Goal: Task Accomplishment & Management: Use online tool/utility

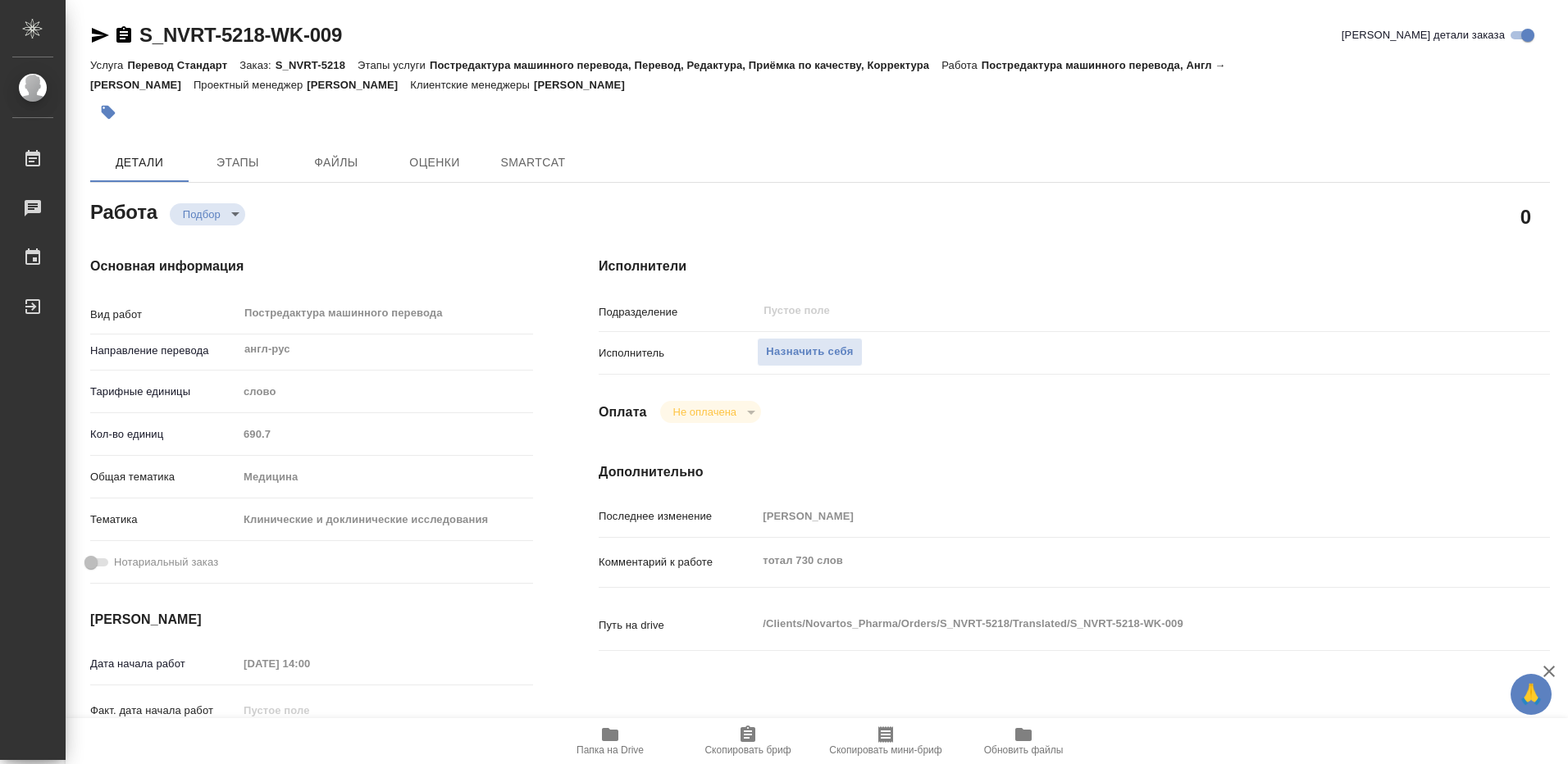
type textarea "x"
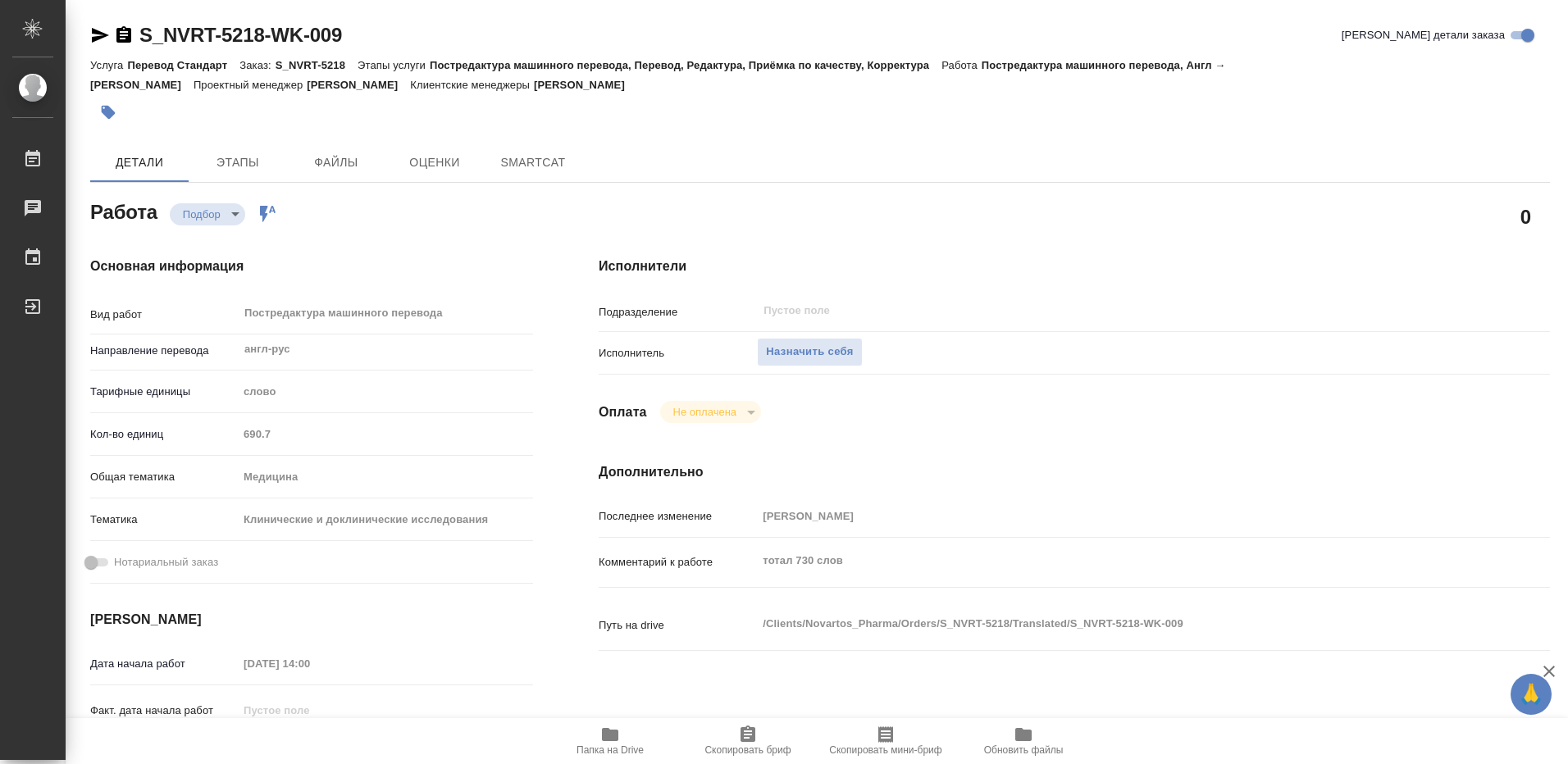
type textarea "x"
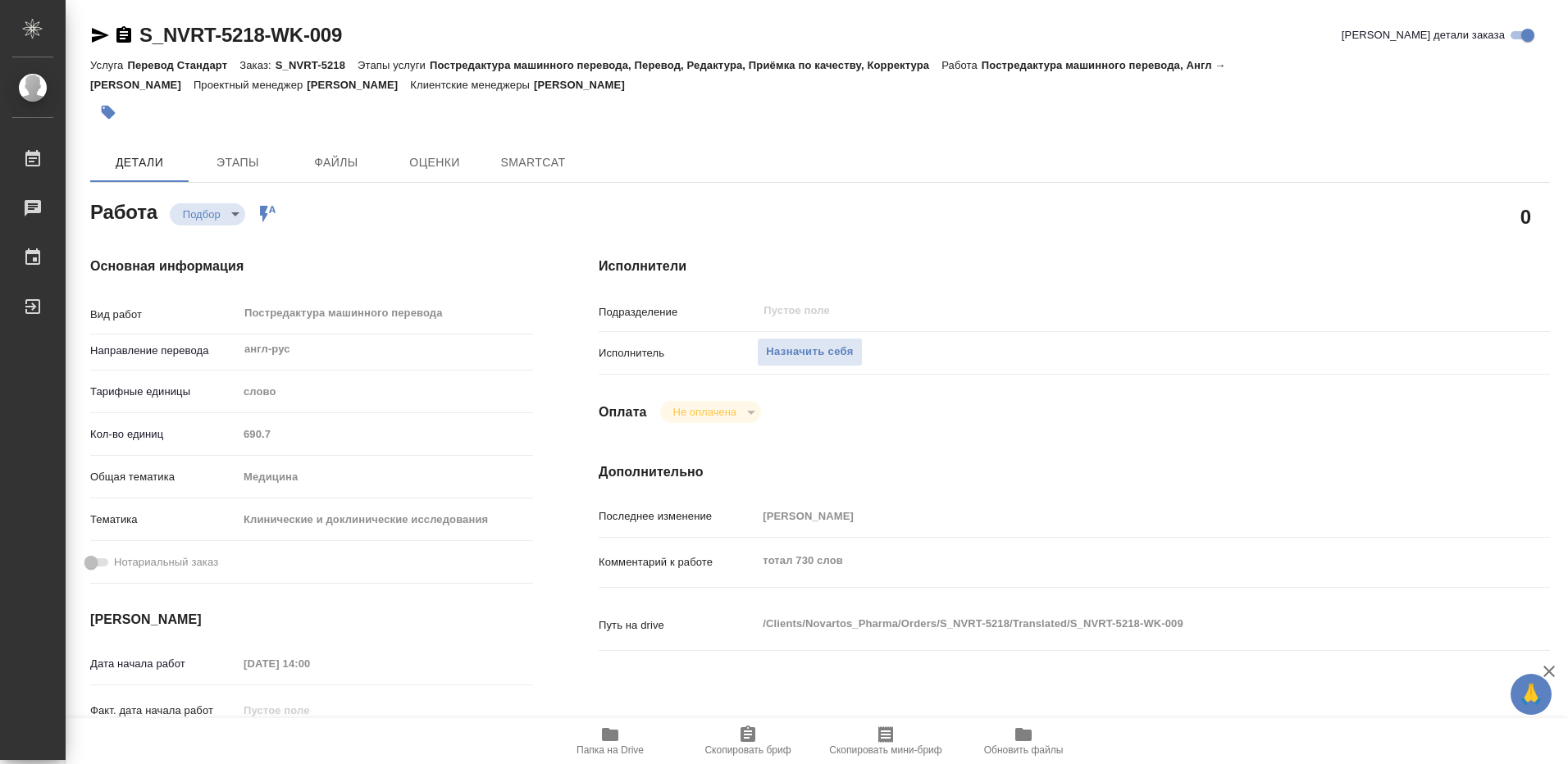
type textarea "x"
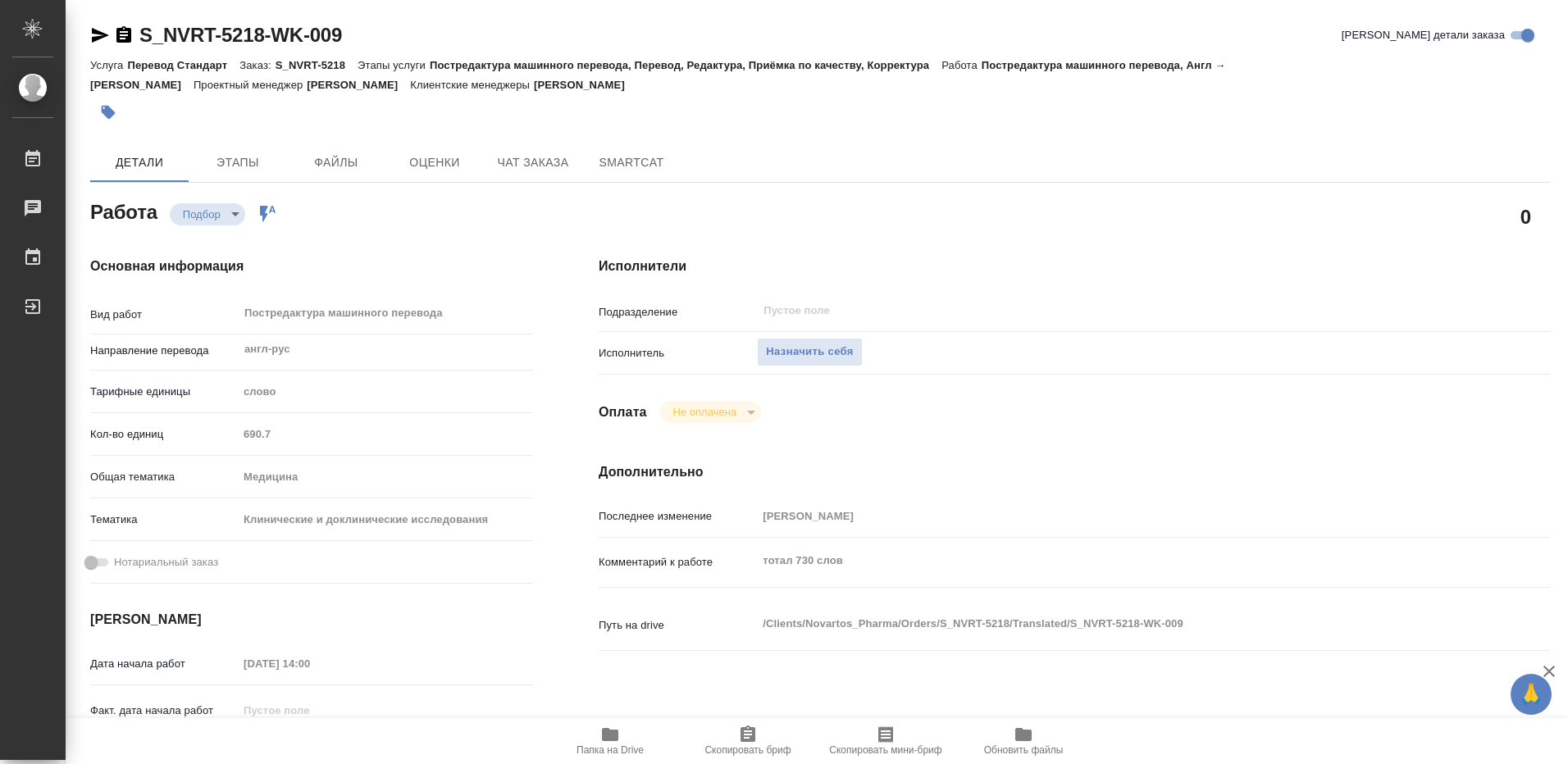
type textarea "x"
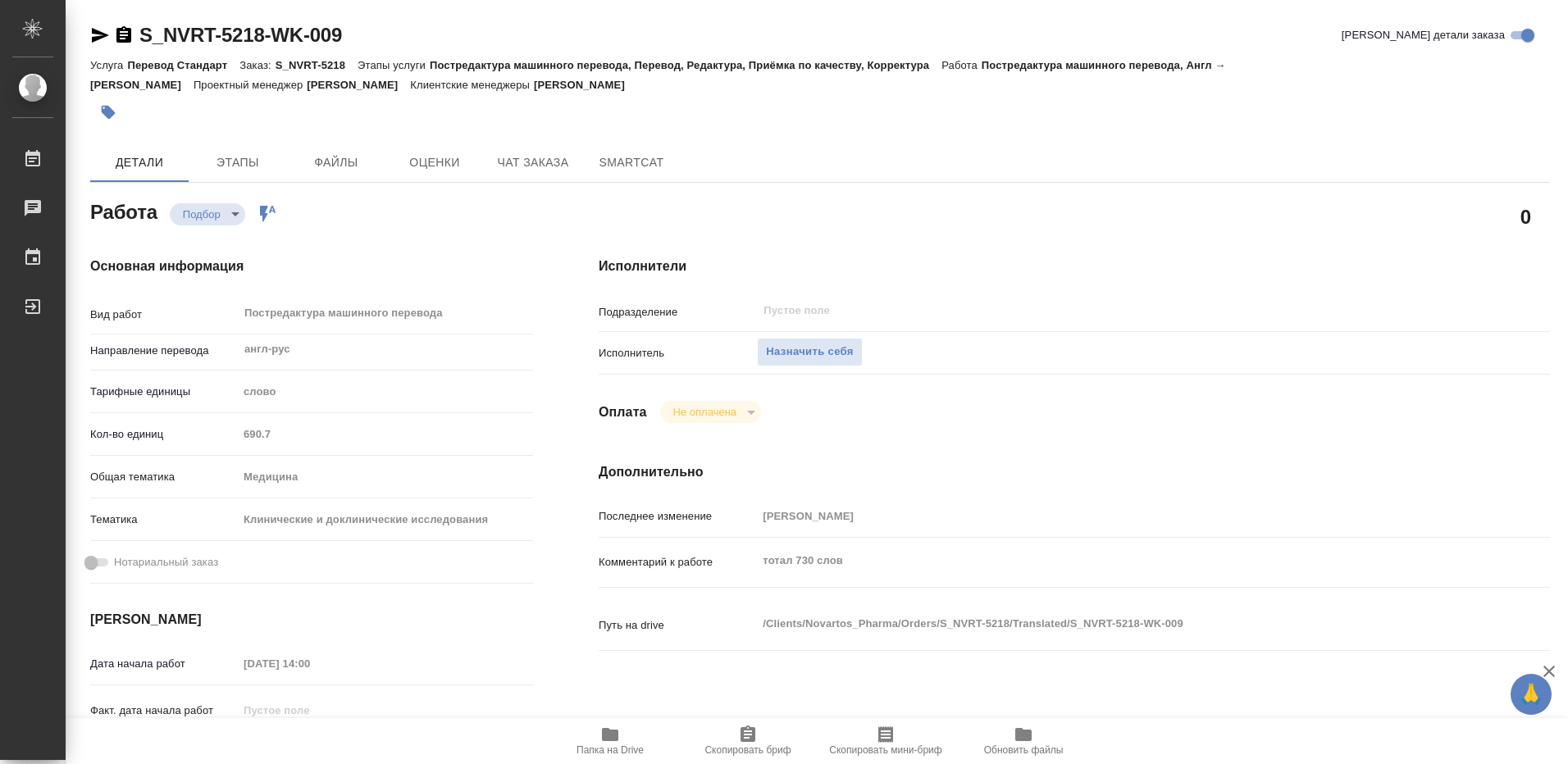
type textarea "x"
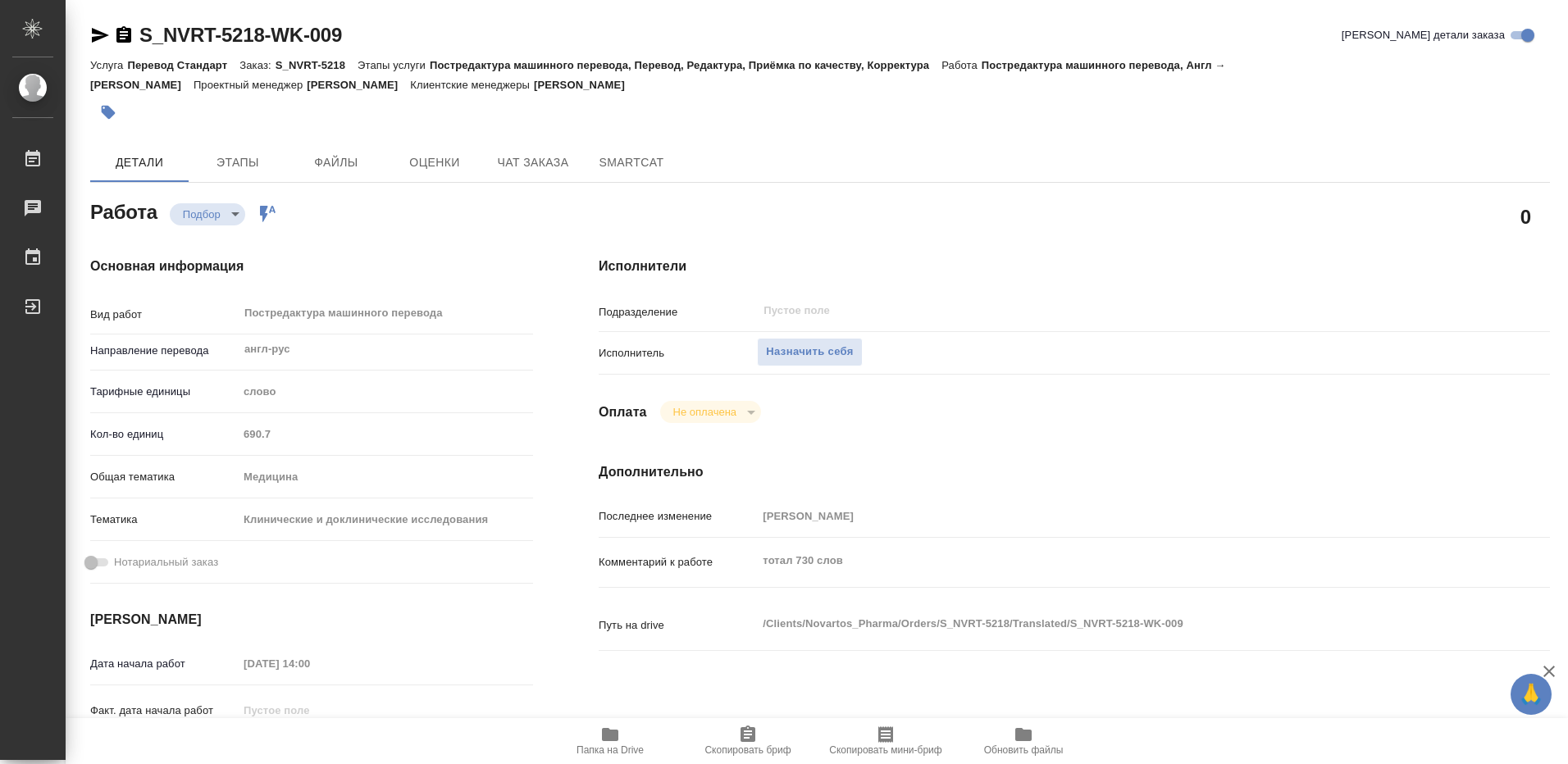
click at [601, 736] on icon "button" at bounding box center [610, 734] width 19 height 19
type textarea "x"
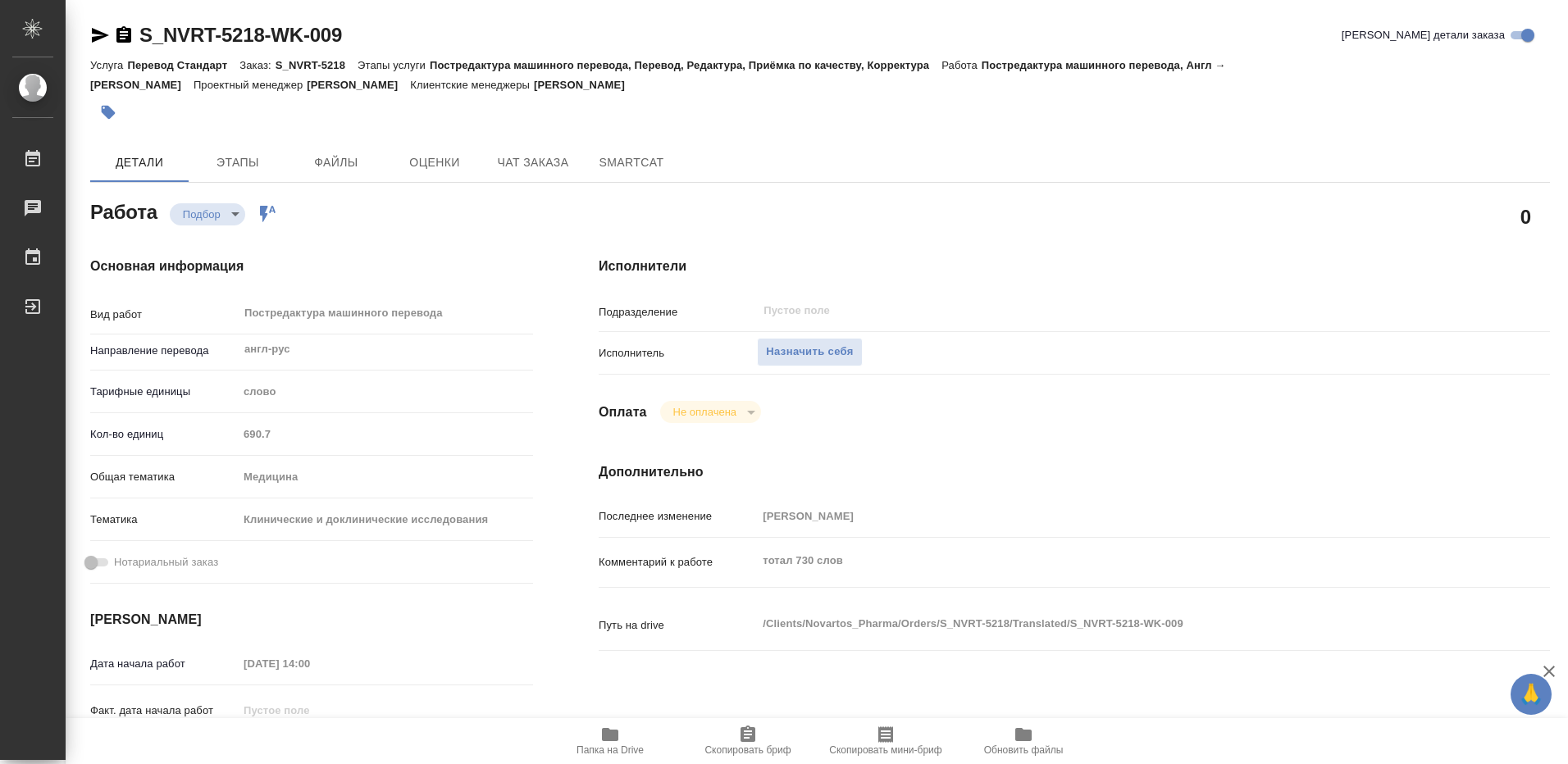
type textarea "x"
click at [797, 354] on span "Назначить себя" at bounding box center [810, 353] width 87 height 19
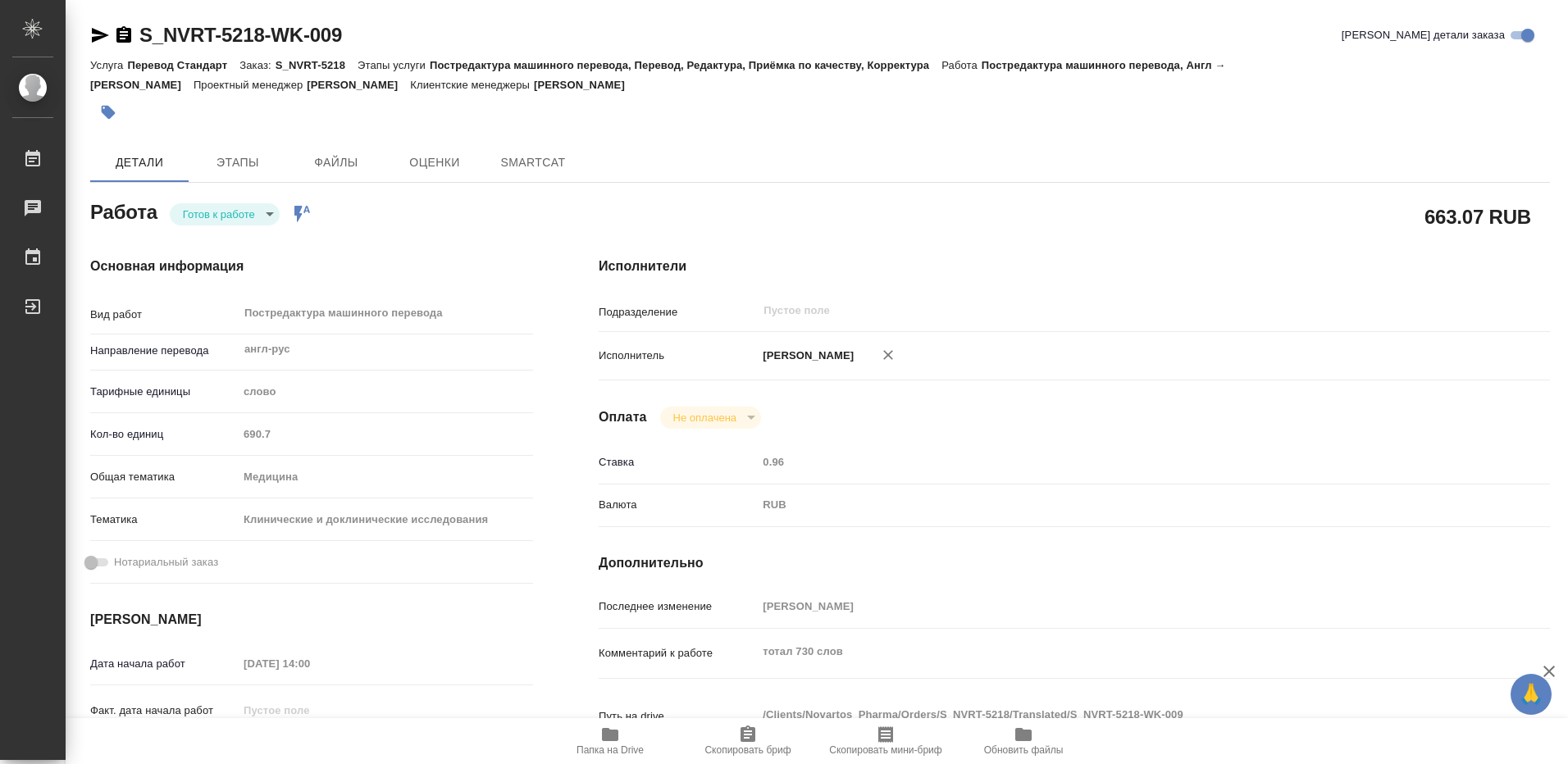
type textarea "x"
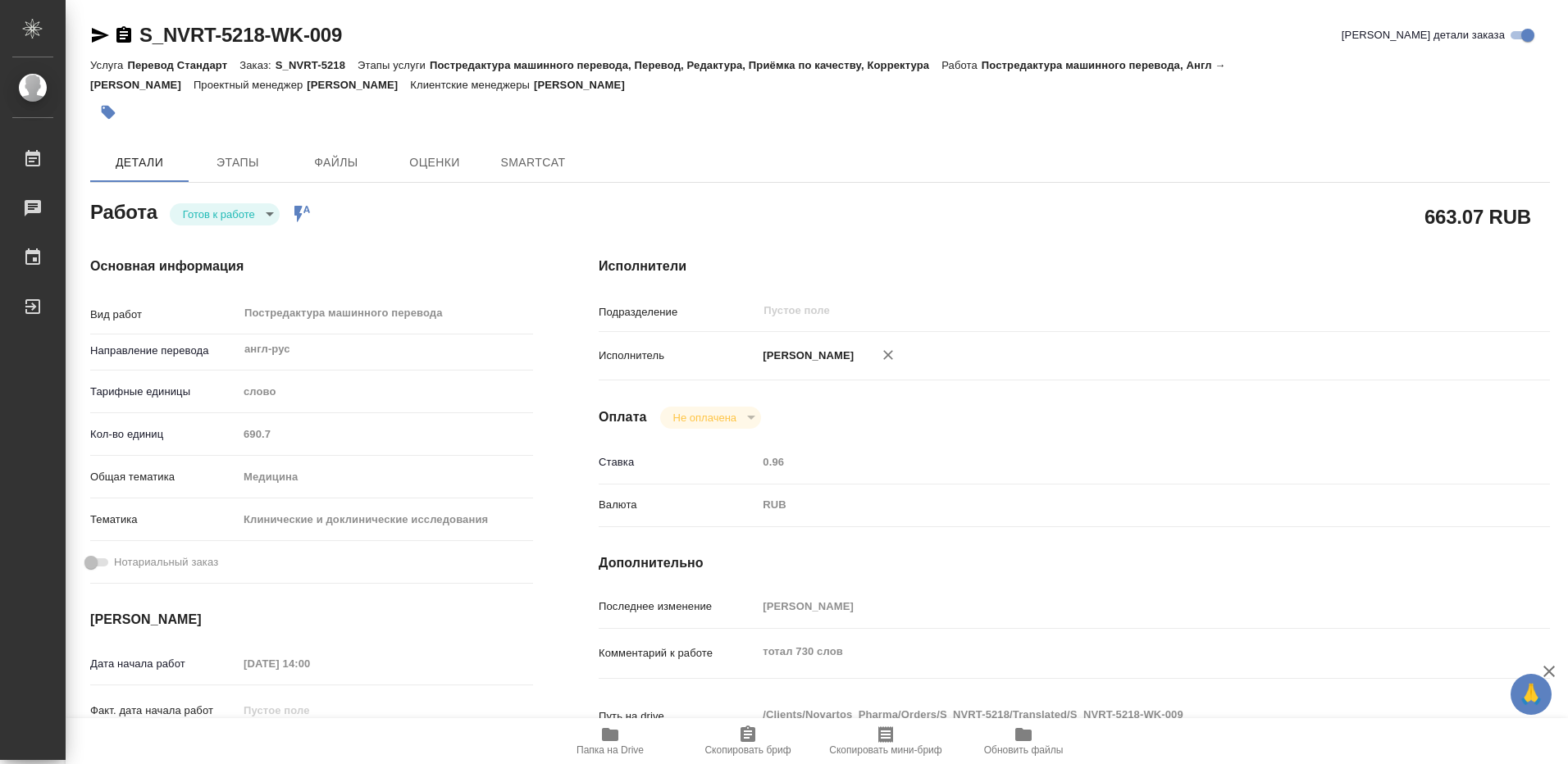
type textarea "x"
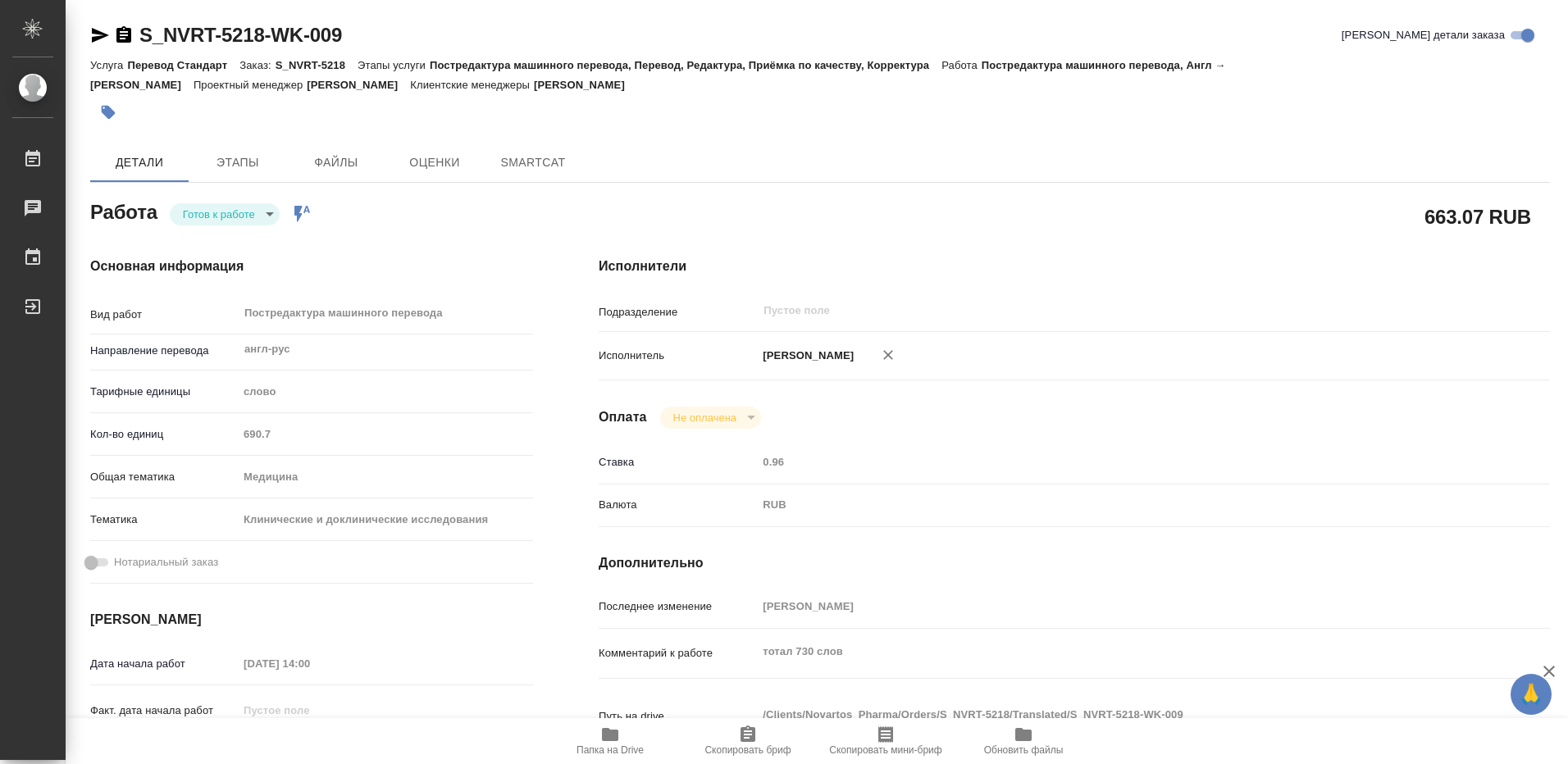
type textarea "x"
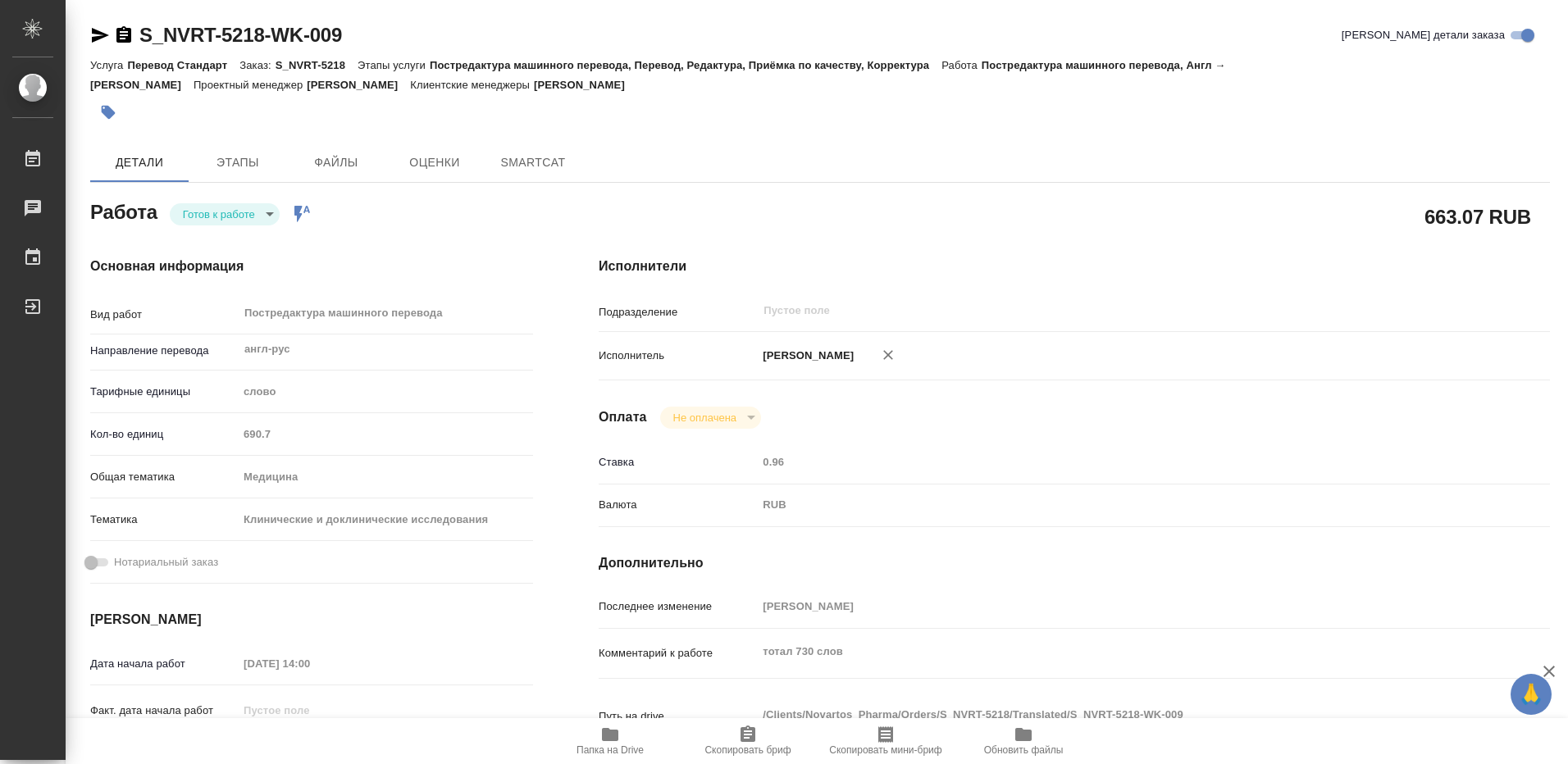
type textarea "x"
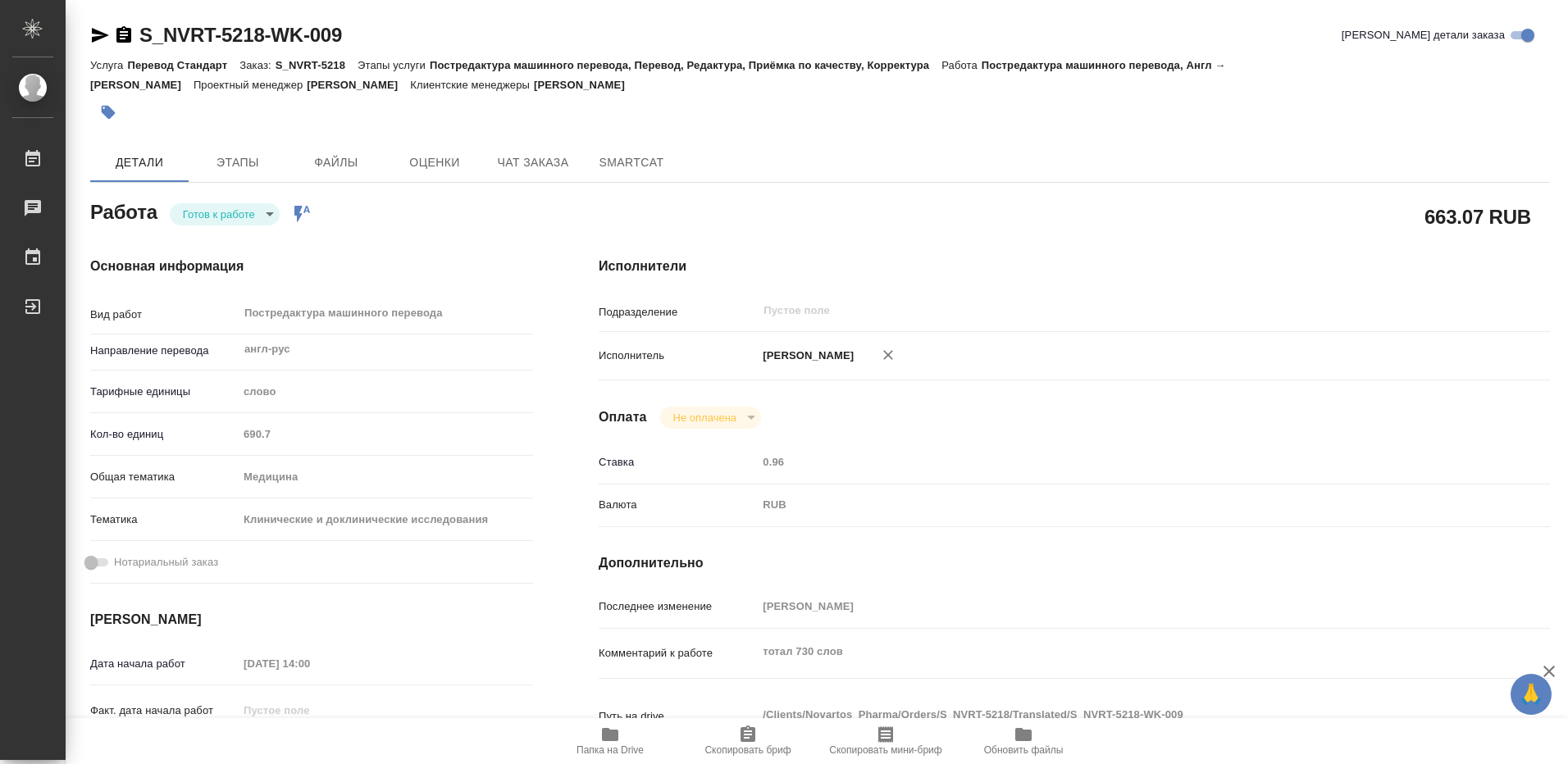
type textarea "x"
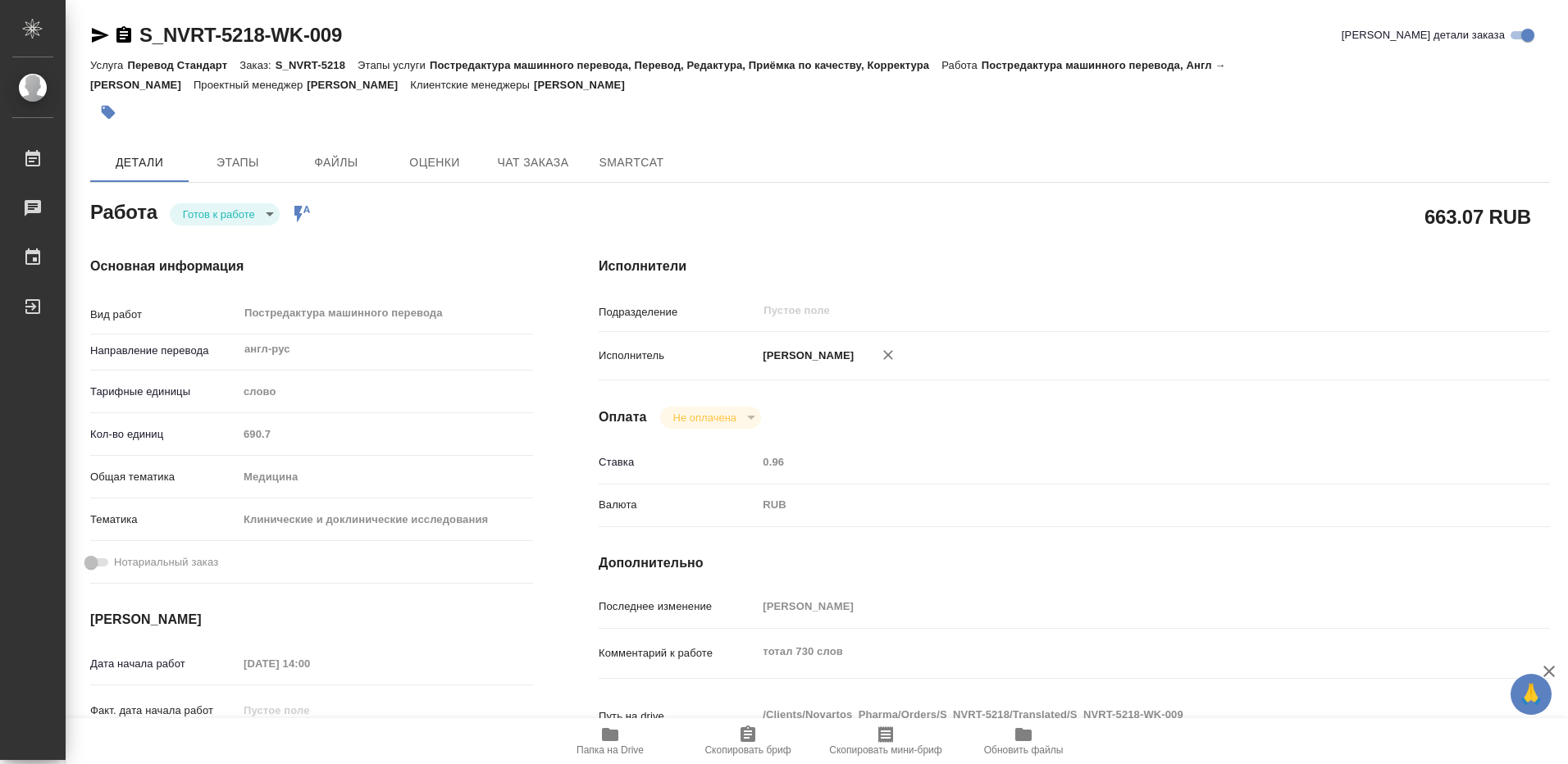
type textarea "x"
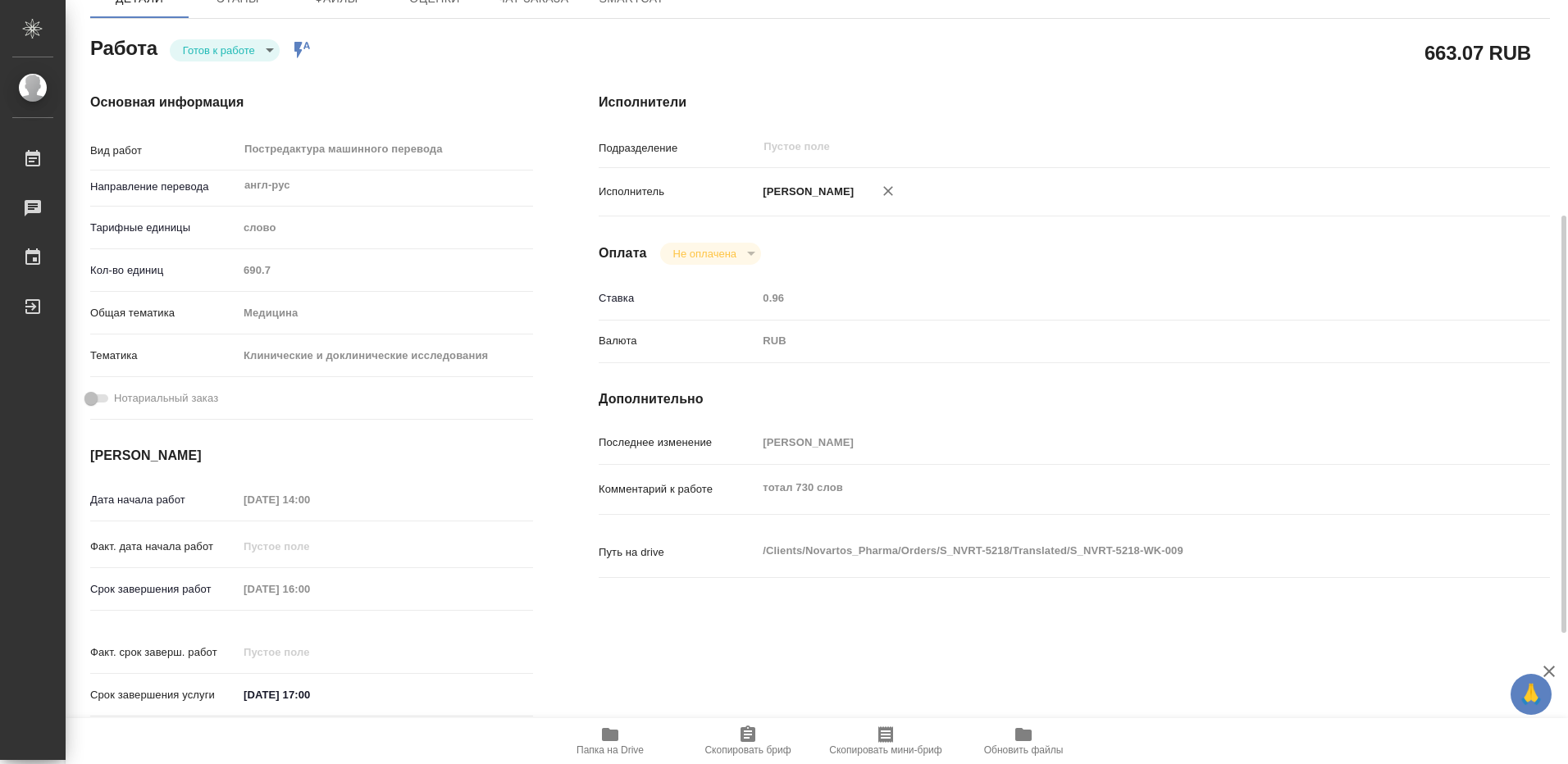
scroll to position [246, 0]
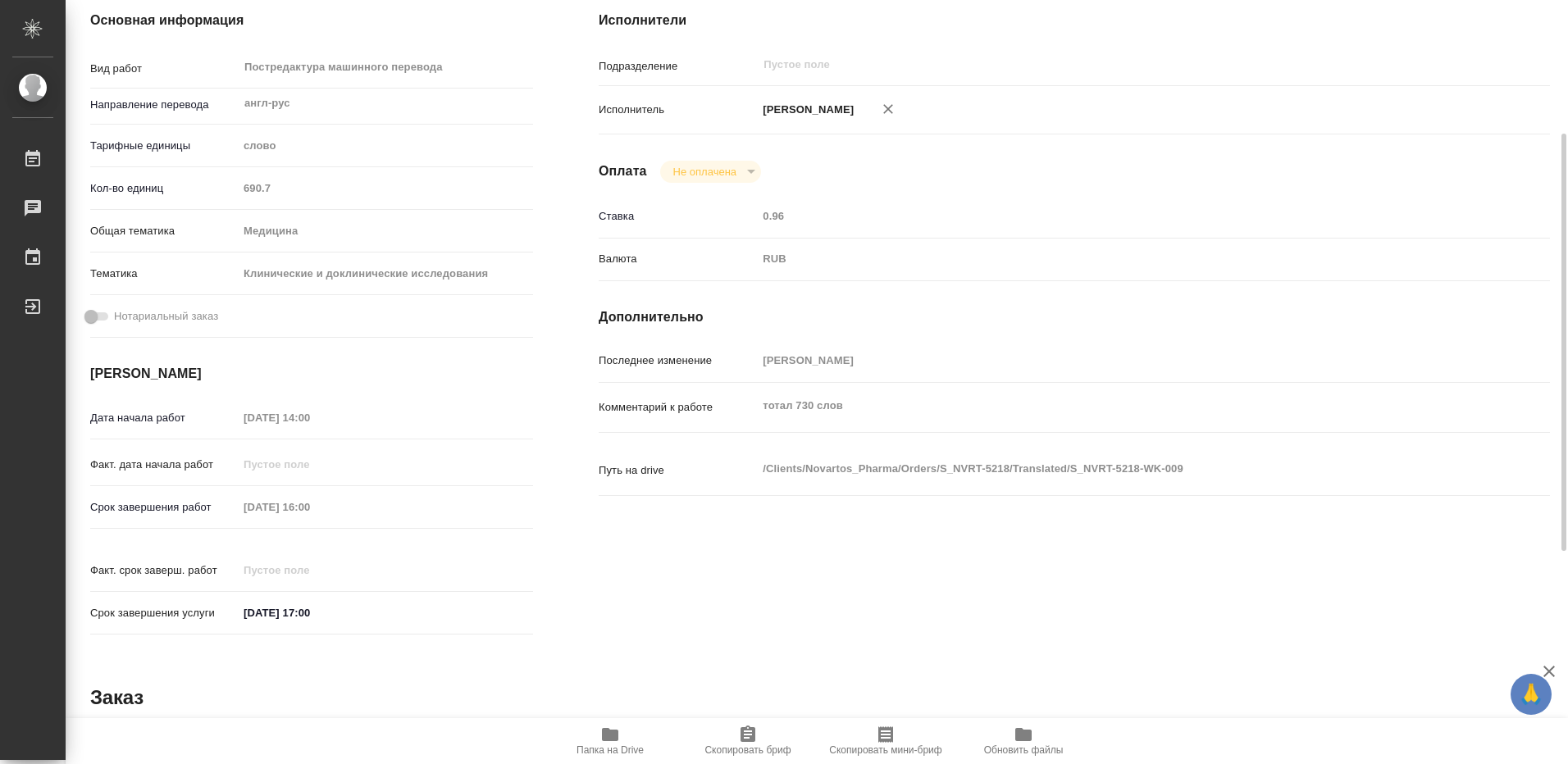
click at [432, 206] on div "Кол-во единиц 690.7" at bounding box center [312, 195] width 443 height 42
